Goal: Task Accomplishment & Management: Complete application form

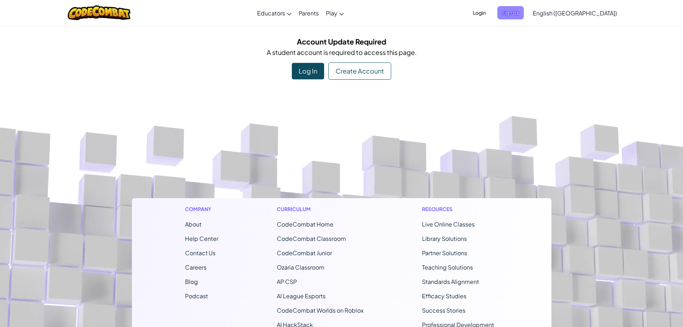
click at [524, 8] on span "Sign Up" at bounding box center [511, 12] width 27 height 13
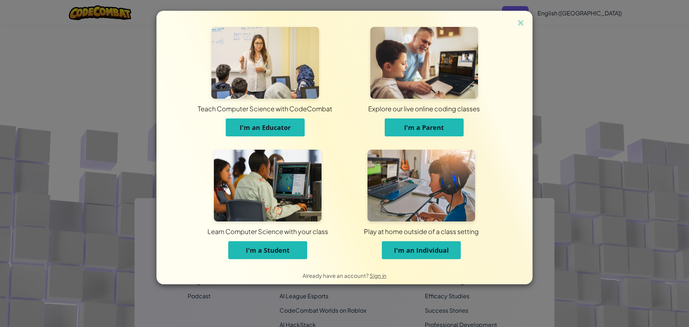
click at [285, 247] on span "I'm a Student" at bounding box center [268, 250] width 44 height 9
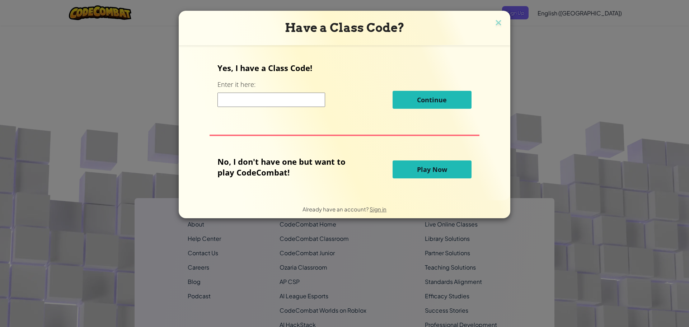
click at [243, 104] on input at bounding box center [271, 100] width 108 height 14
click at [417, 168] on span "Play Now" at bounding box center [432, 169] width 30 height 9
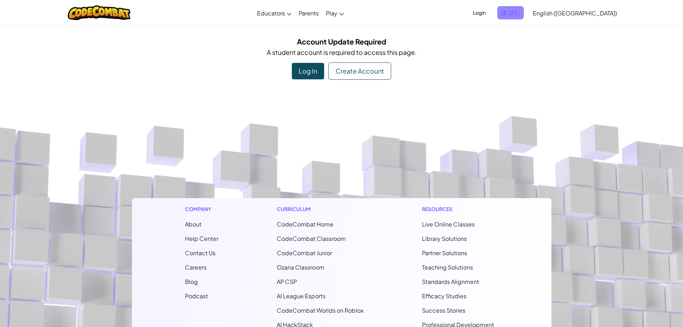
click at [524, 15] on span "Sign Up" at bounding box center [511, 12] width 27 height 13
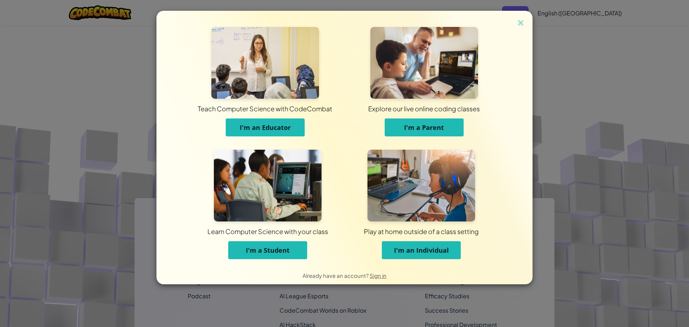
click at [286, 253] on span "I'm a Student" at bounding box center [268, 250] width 44 height 9
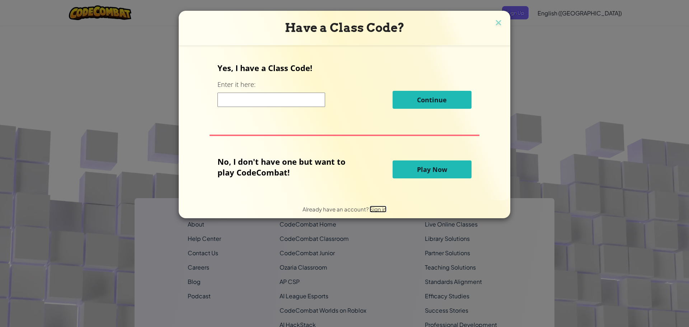
click at [371, 210] on span "Sign in" at bounding box center [378, 209] width 17 height 7
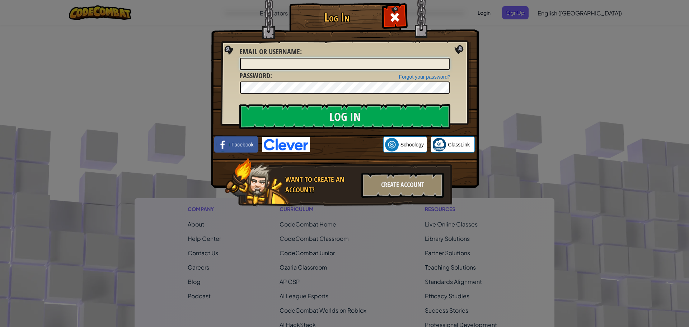
click at [338, 61] on input "Email or Username :" at bounding box center [345, 64] width 210 height 12
